Goal: Information Seeking & Learning: Learn about a topic

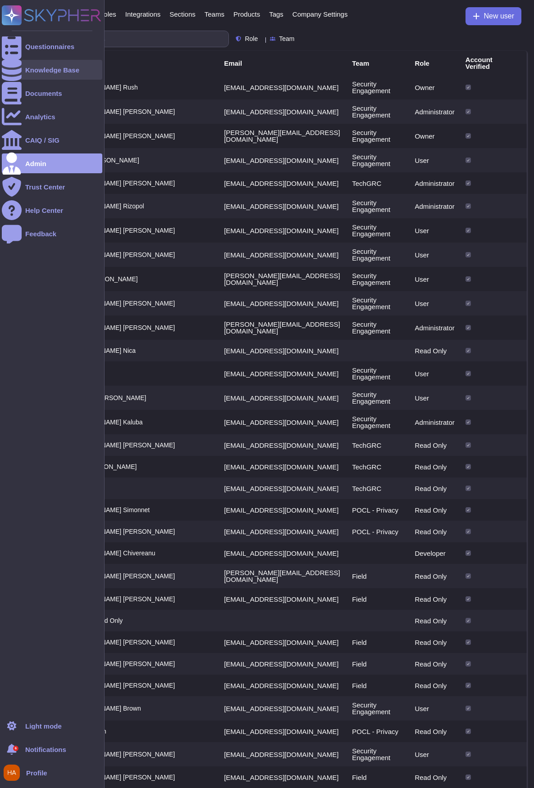
click at [11, 74] on div at bounding box center [12, 70] width 20 height 20
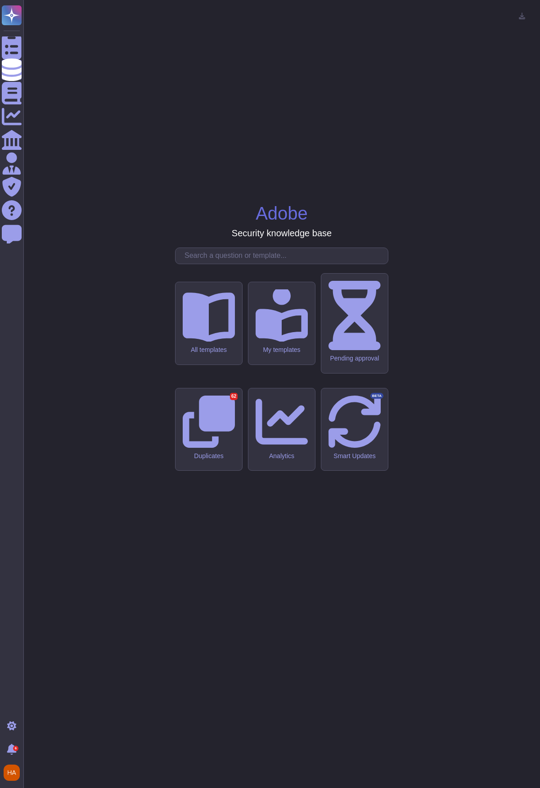
click at [270, 264] on input "text" at bounding box center [284, 256] width 208 height 16
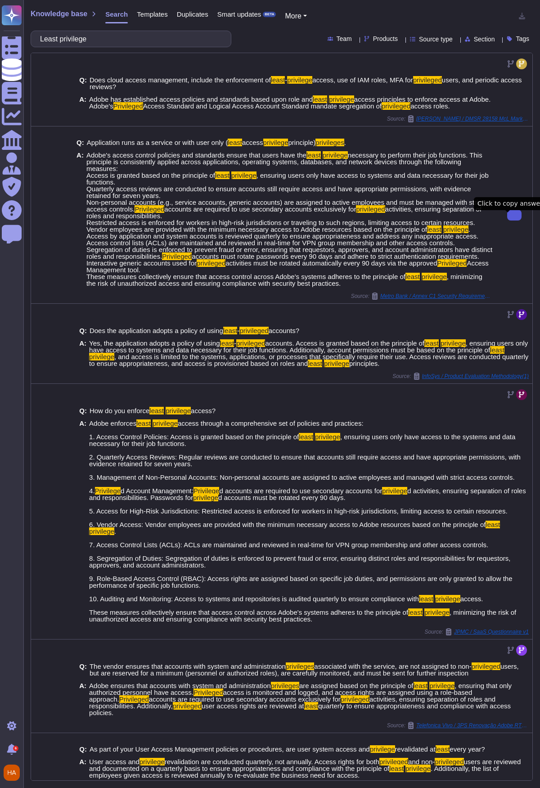
click at [515, 215] on icon at bounding box center [515, 215] width 0 height 0
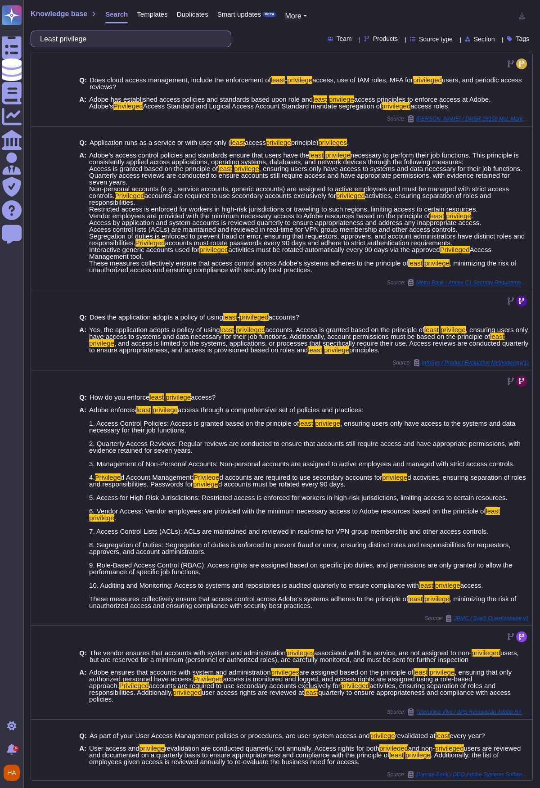
click at [111, 38] on input "Least privilege" at bounding box center [129, 39] width 186 height 16
drag, startPoint x: 111, startPoint y: 38, endPoint x: -187, endPoint y: 134, distance: 312.7
click at [0, 134] on html "Questionnaires Knowledge Base Documents Analytics CAIQ / SIG Admin Trust Center…" at bounding box center [270, 394] width 540 height 788
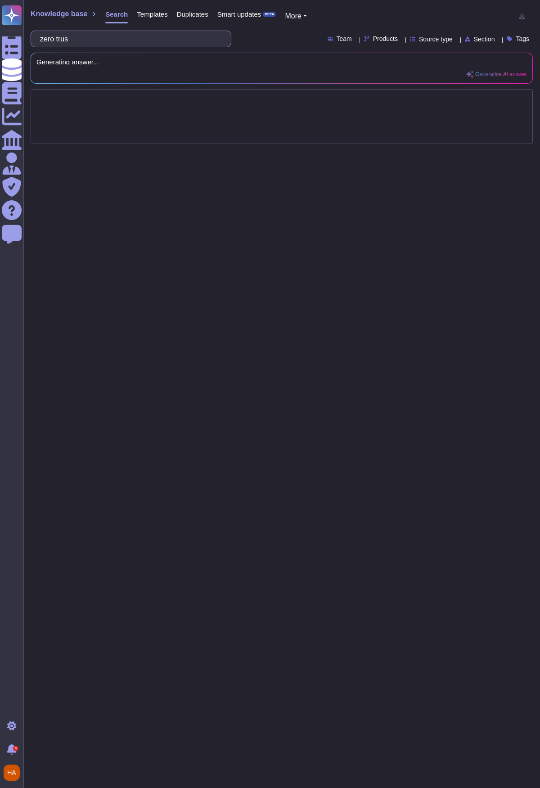
type input "zero trust"
click at [193, 36] on input "zero trust" at bounding box center [129, 39] width 186 height 16
click at [144, 16] on span "Templates" at bounding box center [152, 14] width 31 height 7
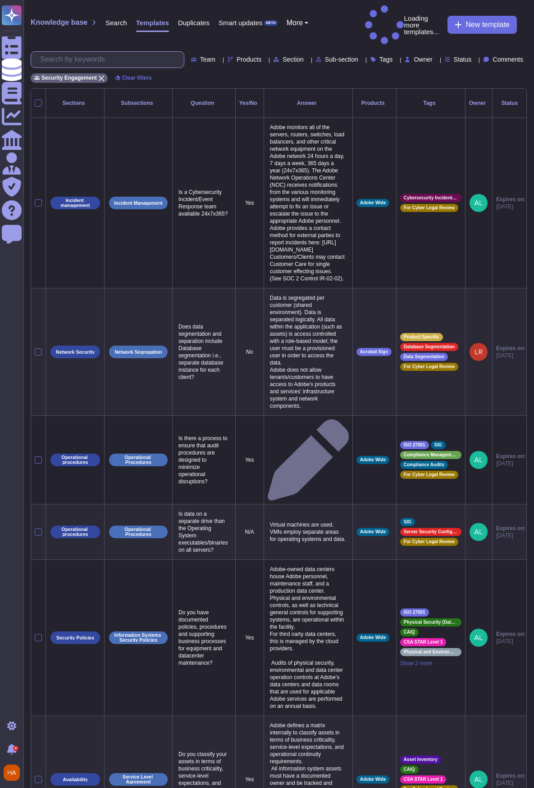
click at [95, 52] on input "text" at bounding box center [110, 60] width 148 height 16
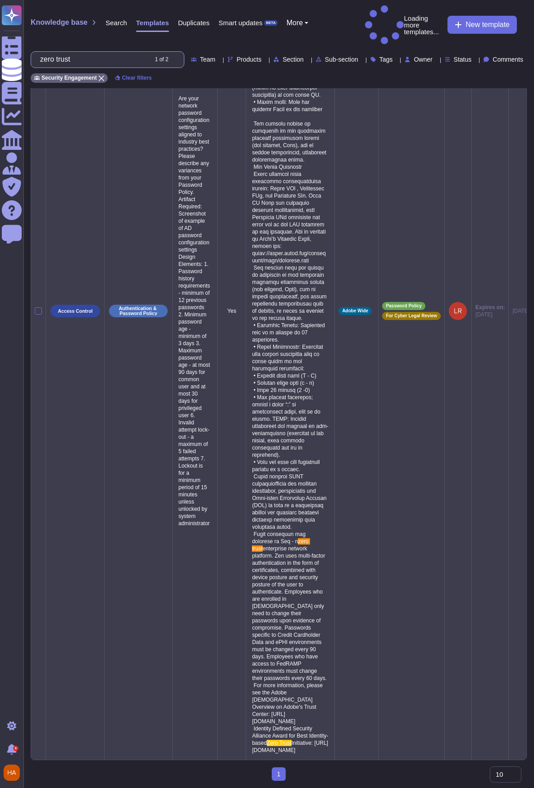
scroll to position [278, 0]
type input "zero trust"
drag, startPoint x: 256, startPoint y: 490, endPoint x: 322, endPoint y: 743, distance: 261.0
click at [322, 743] on p "zero trust enterprise network platform. Zen uses multi-factor authentication in…" at bounding box center [289, 311] width 81 height 891
copy p "Adobe employees are enrolled in Zen - a zero trust enterprise network platform.…"
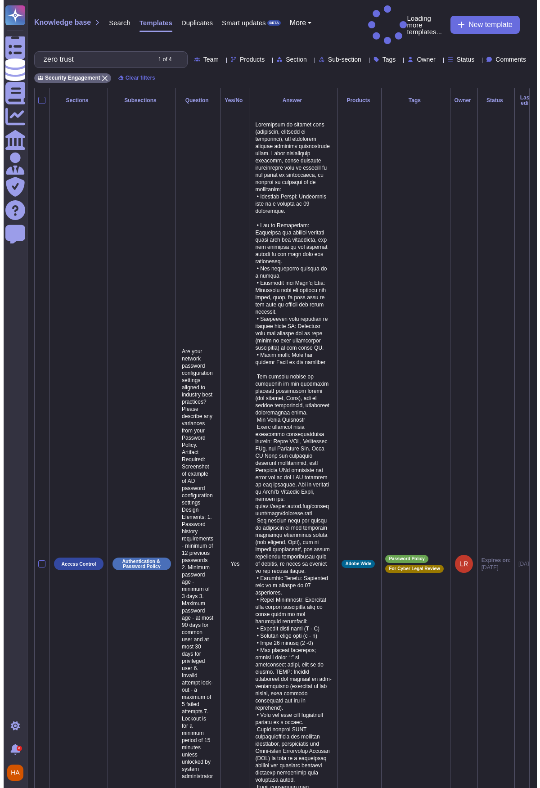
scroll to position [0, 0]
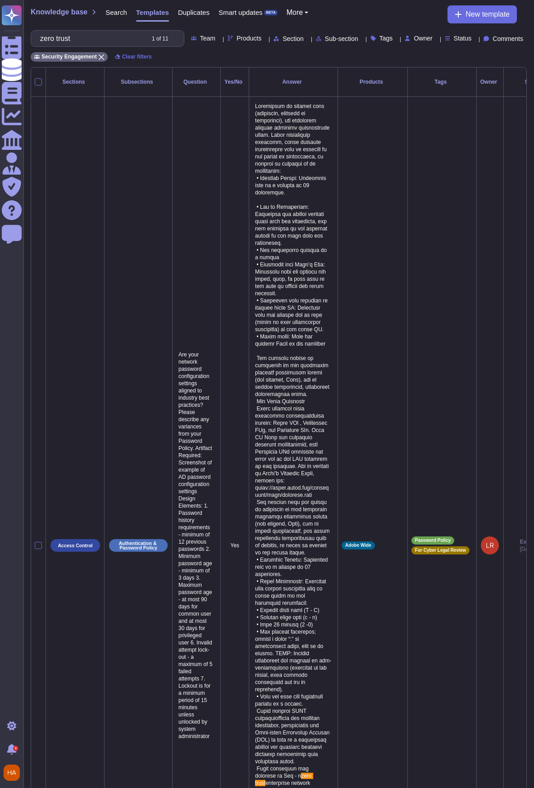
click at [118, 14] on span "Search" at bounding box center [116, 12] width 22 height 7
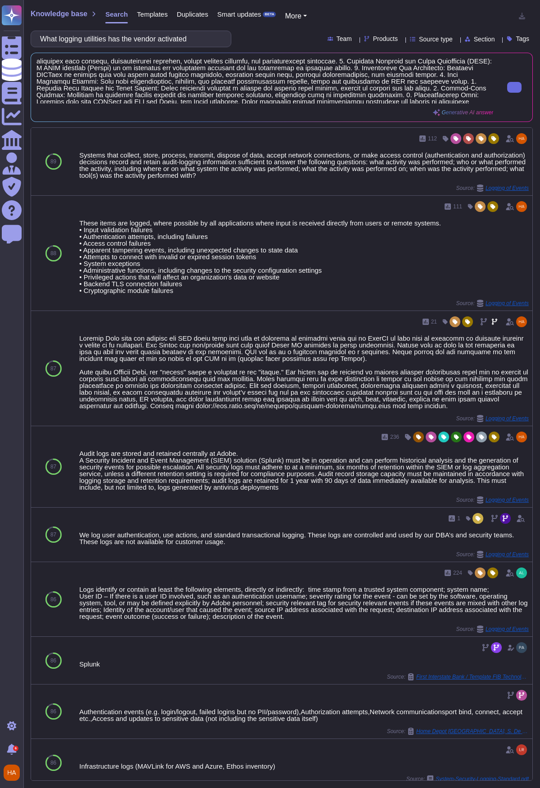
scroll to position [10, 0]
click at [509, 92] on button at bounding box center [514, 87] width 14 height 11
click at [130, 38] on input "What logging utilities has the vendor activated" at bounding box center [129, 39] width 186 height 16
paste input "How will the confidentiality of credentials be protected in transit? This appli…"
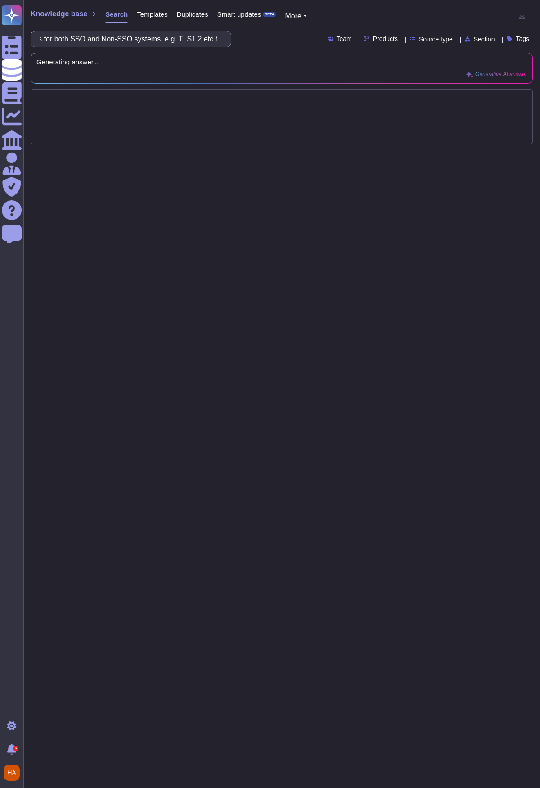
paste input "How will the confidentiality of credentials be protected in transit? This appli…"
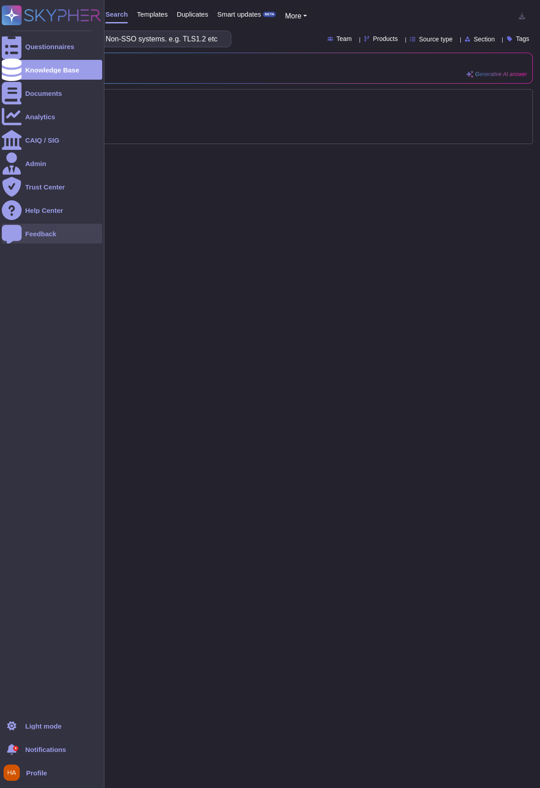
type input "How will the confidentiality of credentials be protected in transit? This appli…"
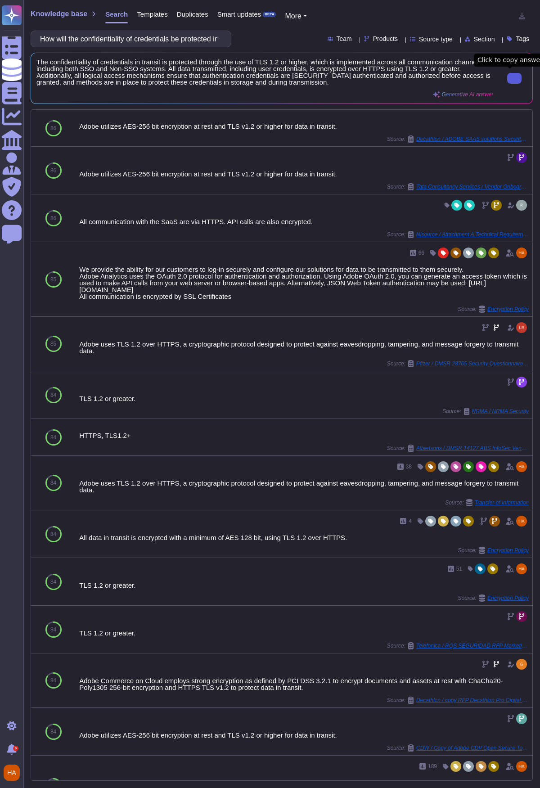
click at [518, 79] on button at bounding box center [514, 78] width 14 height 11
